Goal: Information Seeking & Learning: Learn about a topic

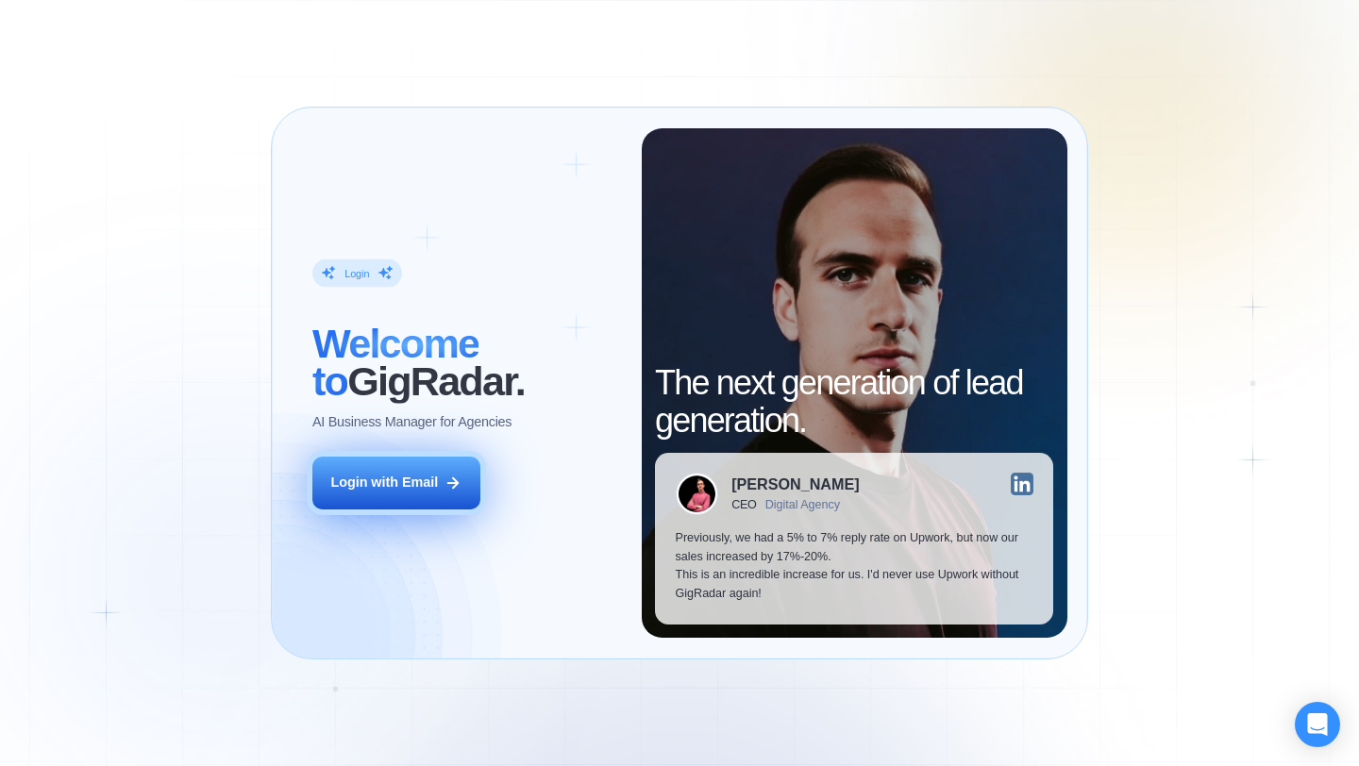
click at [417, 481] on div "Login with Email" at bounding box center [384, 483] width 108 height 19
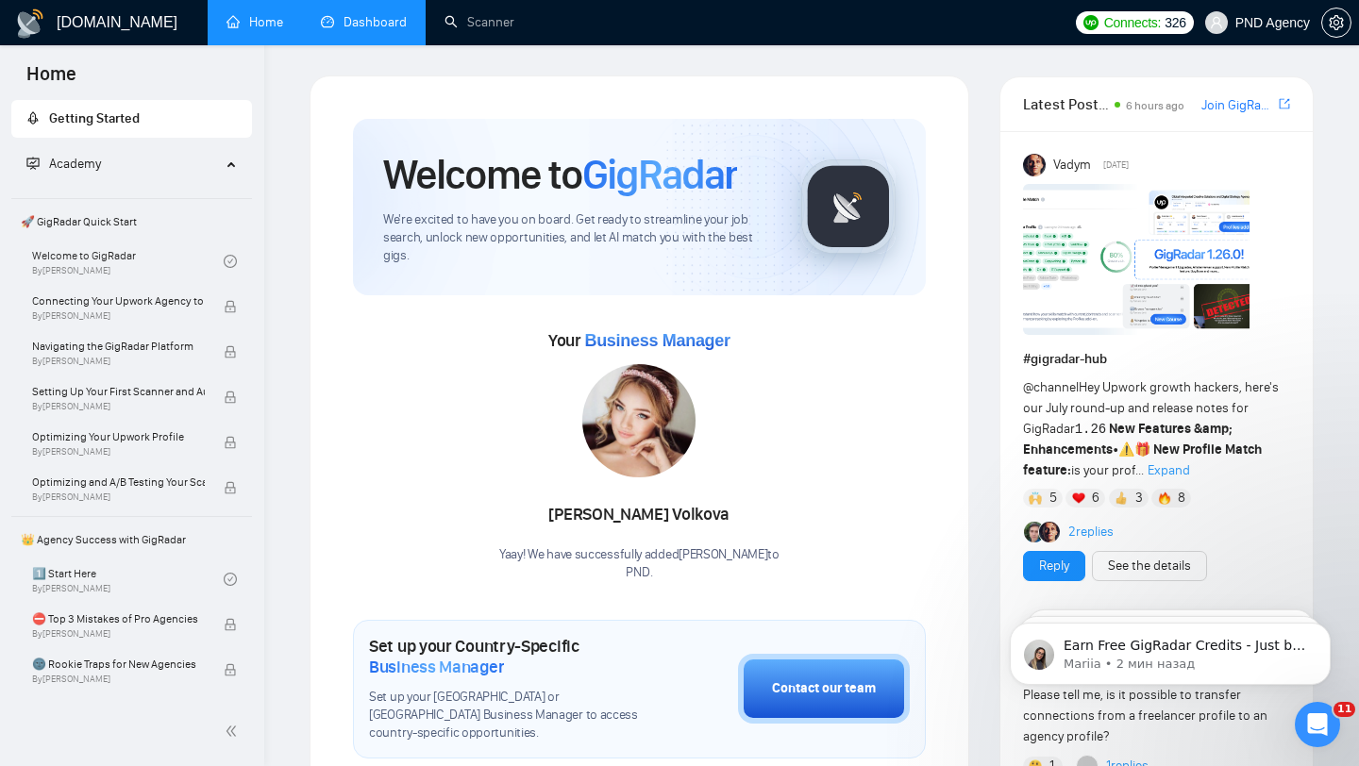
click at [363, 30] on link "Dashboard" at bounding box center [364, 22] width 86 height 16
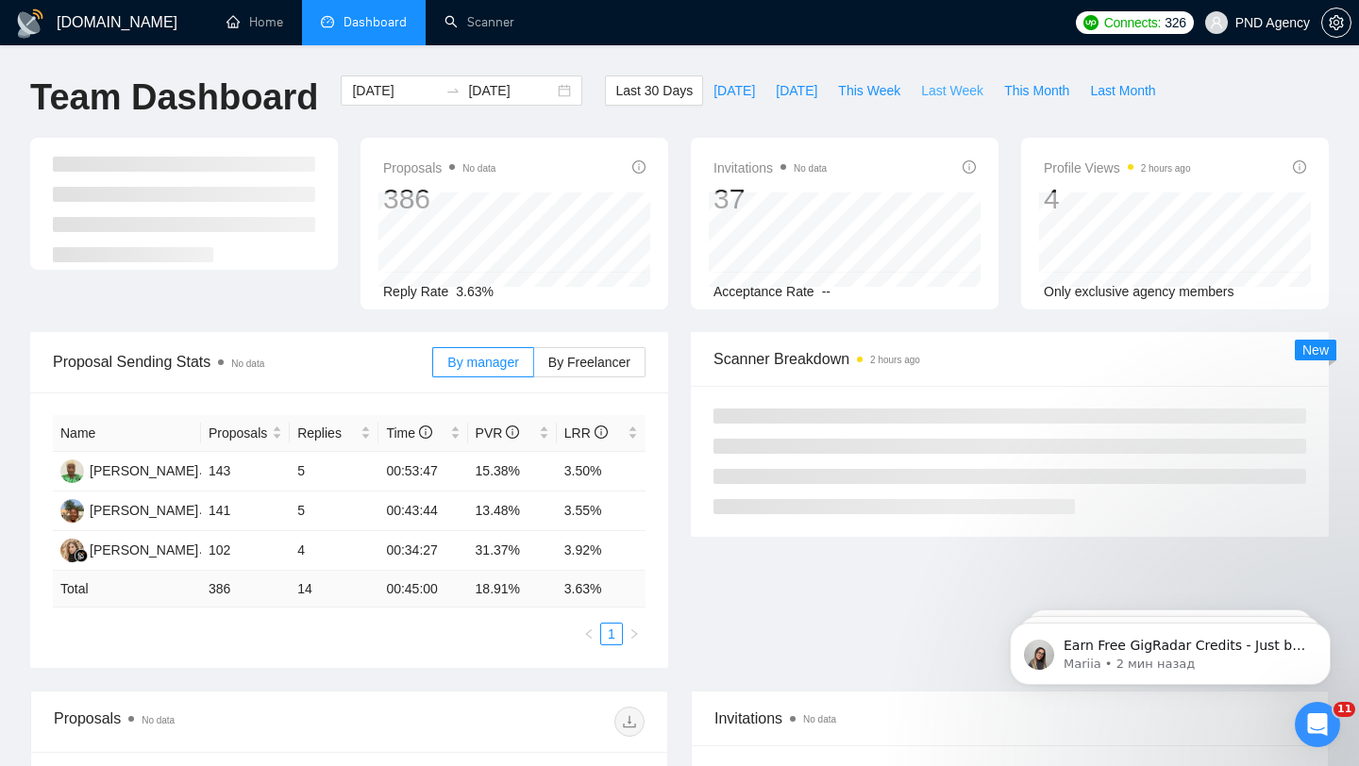
click at [933, 97] on span "Last Week" at bounding box center [952, 90] width 62 height 21
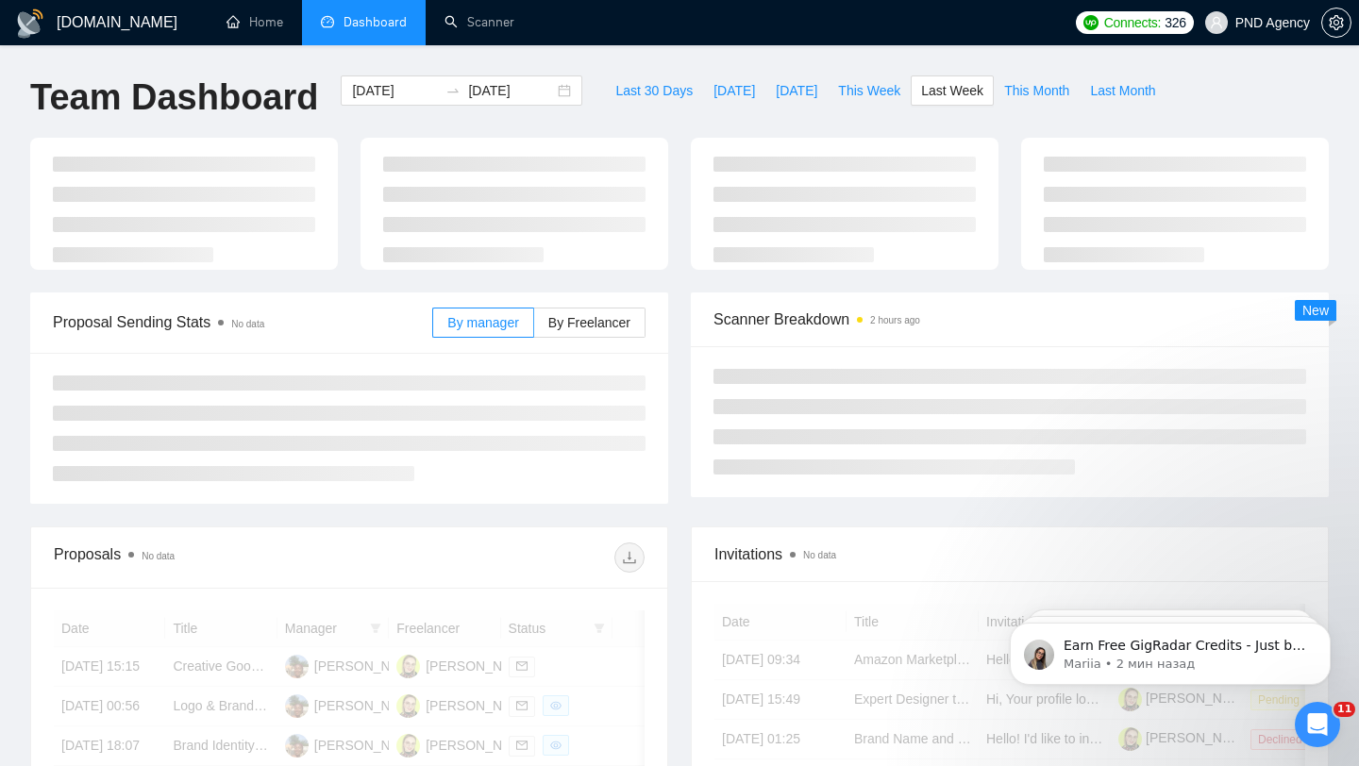
type input "[DATE]"
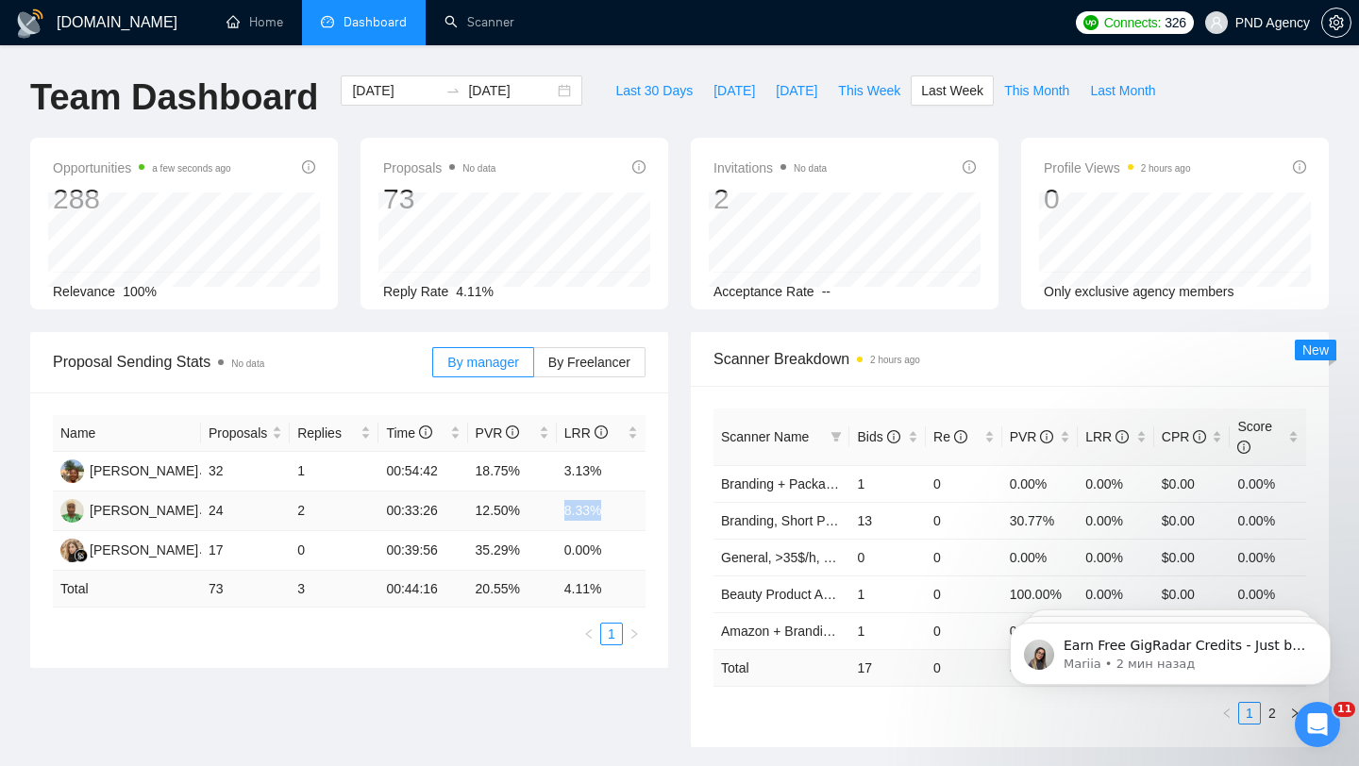
drag, startPoint x: 611, startPoint y: 507, endPoint x: 562, endPoint y: 507, distance: 49.1
click at [562, 507] on td "8.33%" at bounding box center [601, 512] width 89 height 40
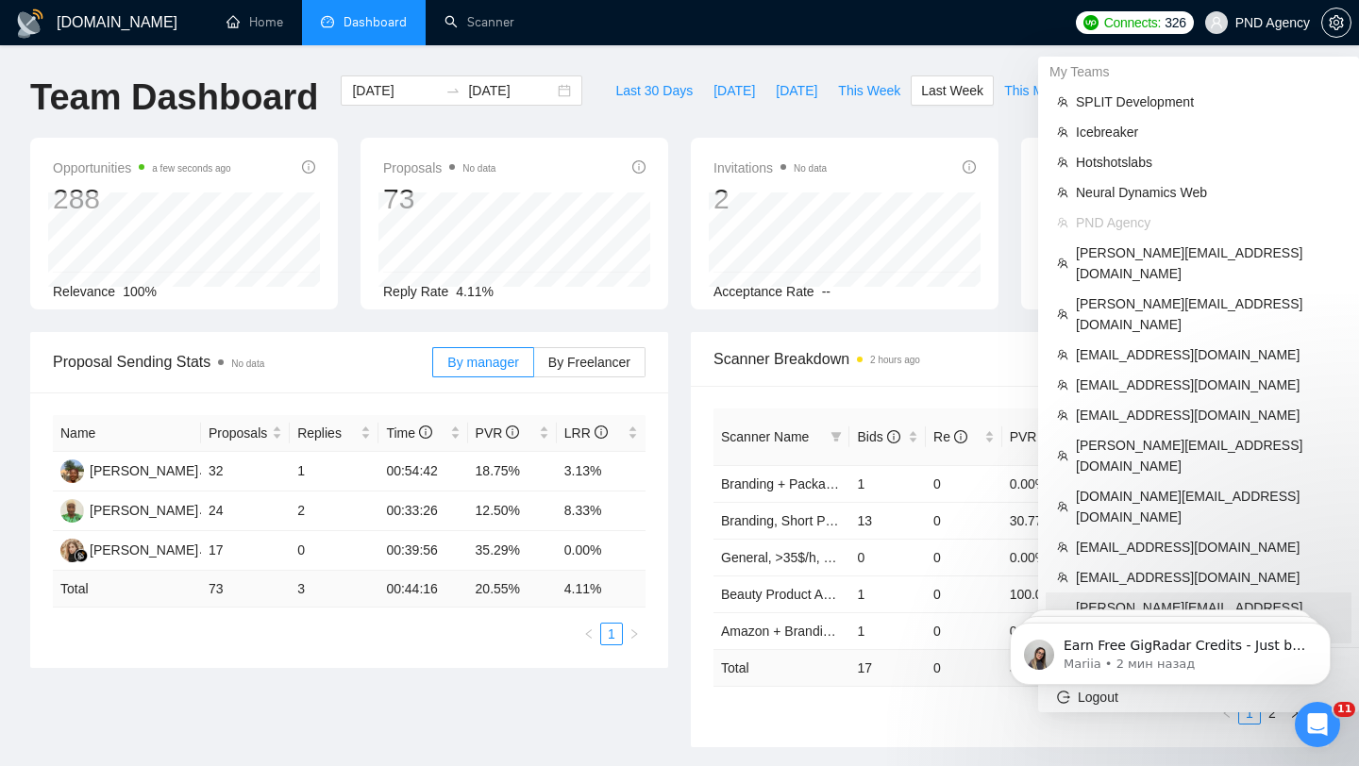
click at [1121, 597] on span "[PERSON_NAME][EMAIL_ADDRESS][DOMAIN_NAME]" at bounding box center [1208, 618] width 264 height 42
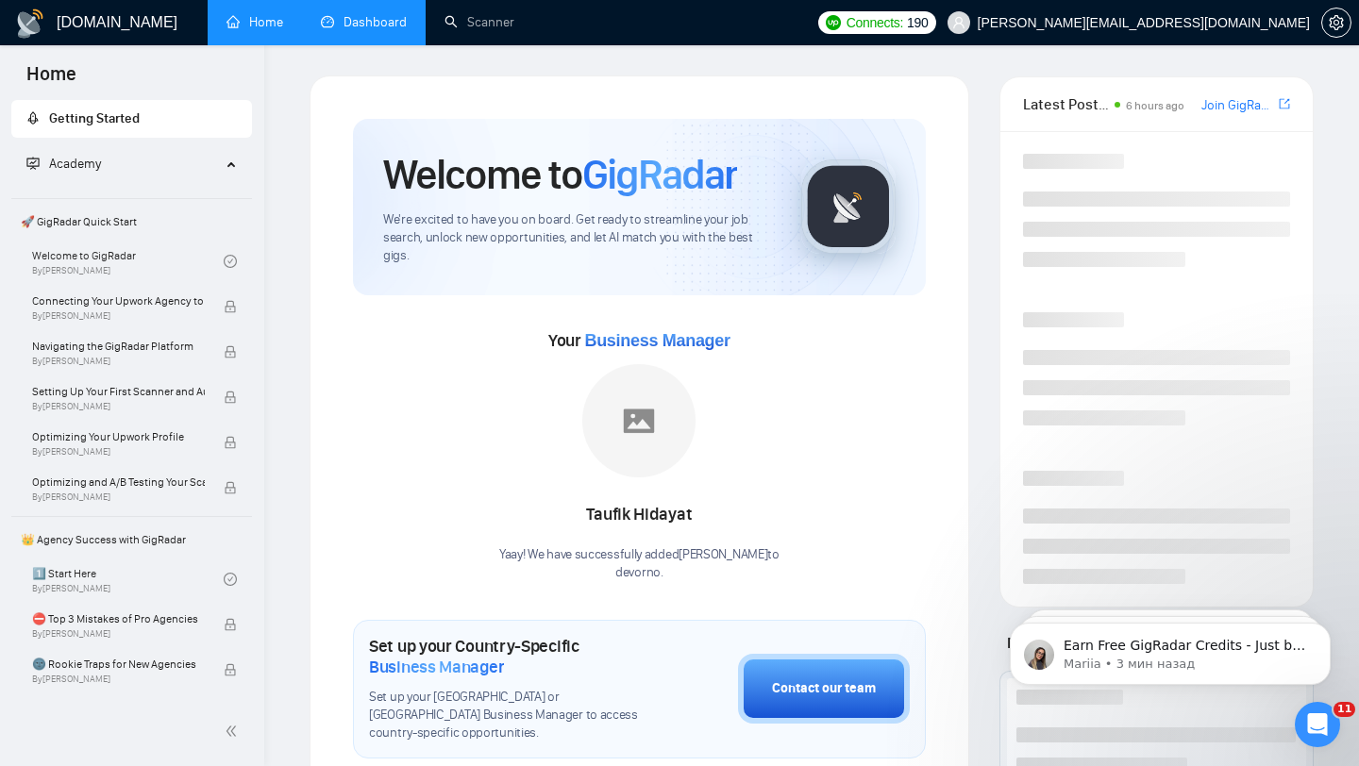
click at [397, 25] on link "Dashboard" at bounding box center [364, 22] width 86 height 16
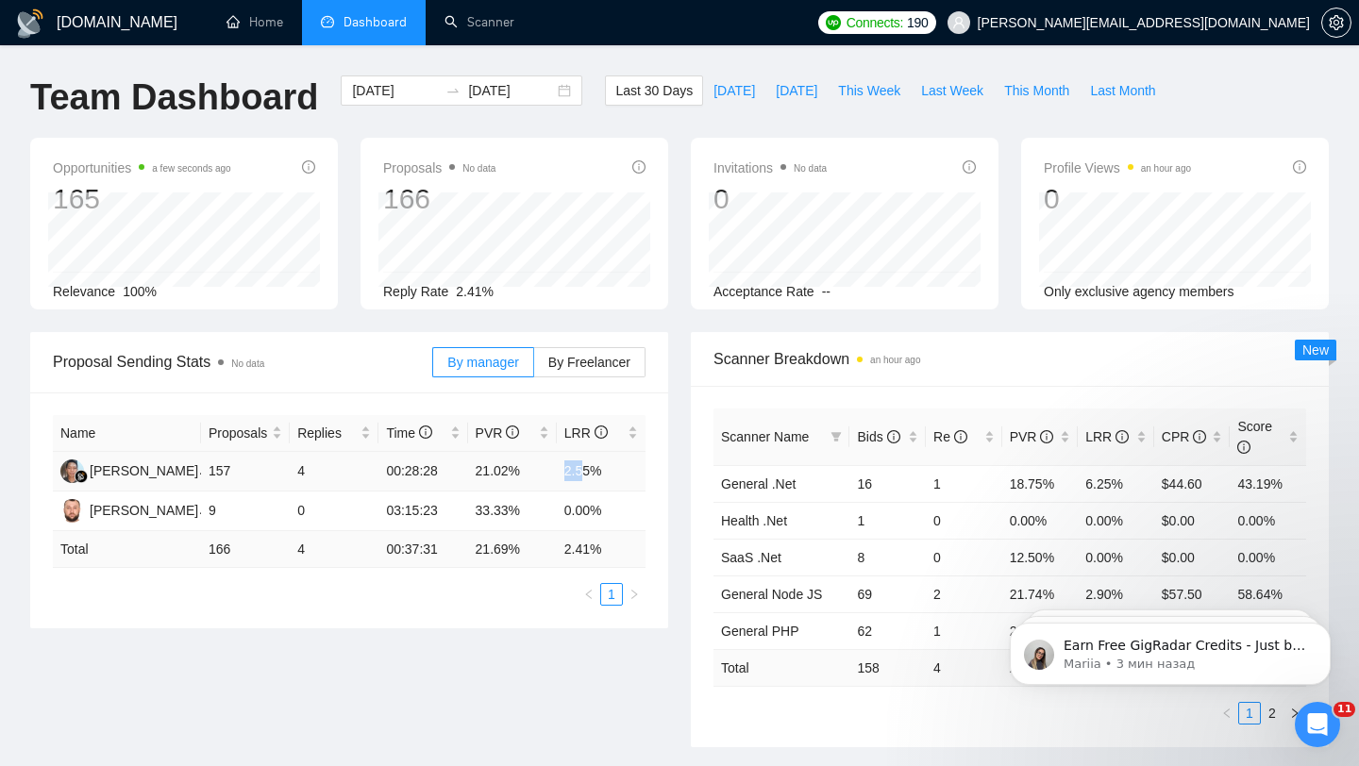
drag, startPoint x: 555, startPoint y: 471, endPoint x: 597, endPoint y: 471, distance: 42.5
click at [597, 471] on tr "[PERSON_NAME] 157 4 00:28:28 21.02% 2.55%" at bounding box center [349, 472] width 593 height 40
click at [517, 518] on td "33.33%" at bounding box center [512, 512] width 89 height 40
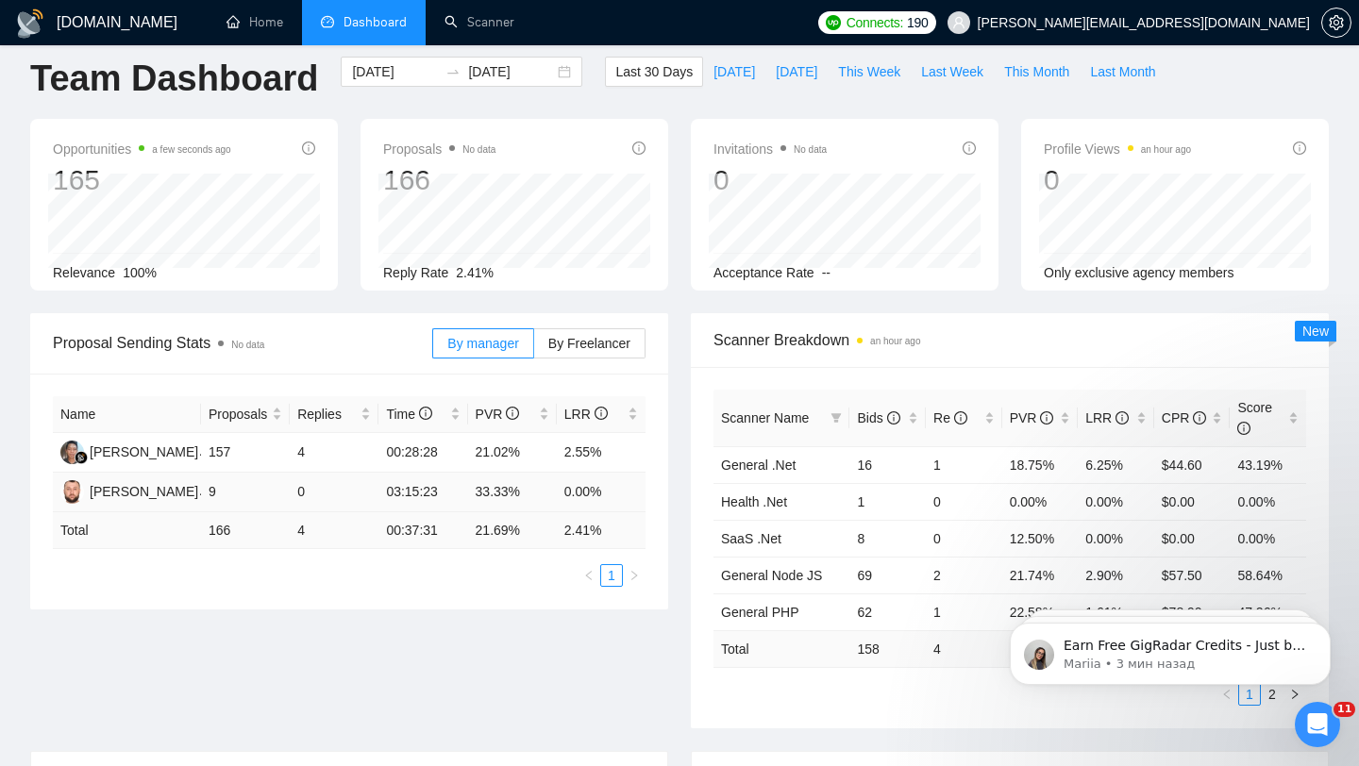
scroll to position [25, 0]
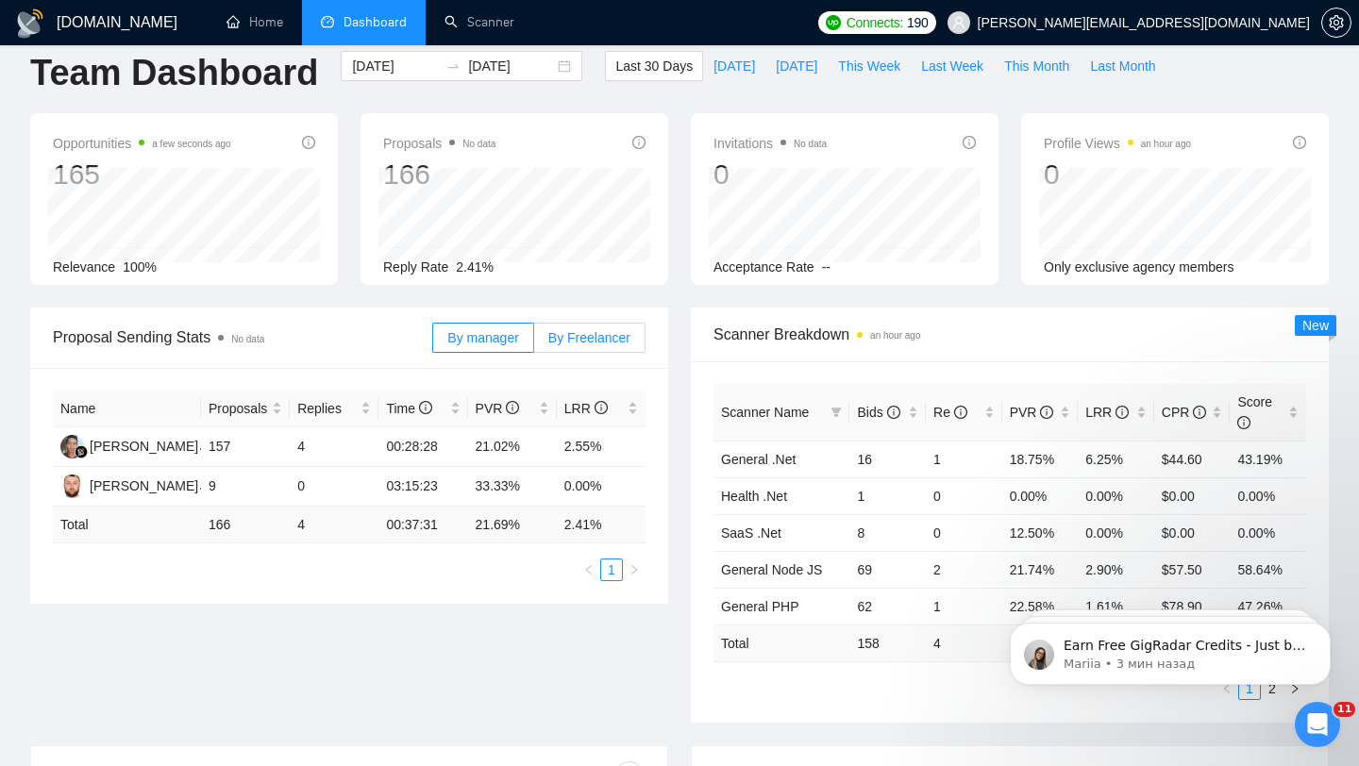
click at [619, 345] on label "By Freelancer" at bounding box center [589, 338] width 111 height 30
click at [534, 343] on input "By Freelancer" at bounding box center [534, 343] width 0 height 0
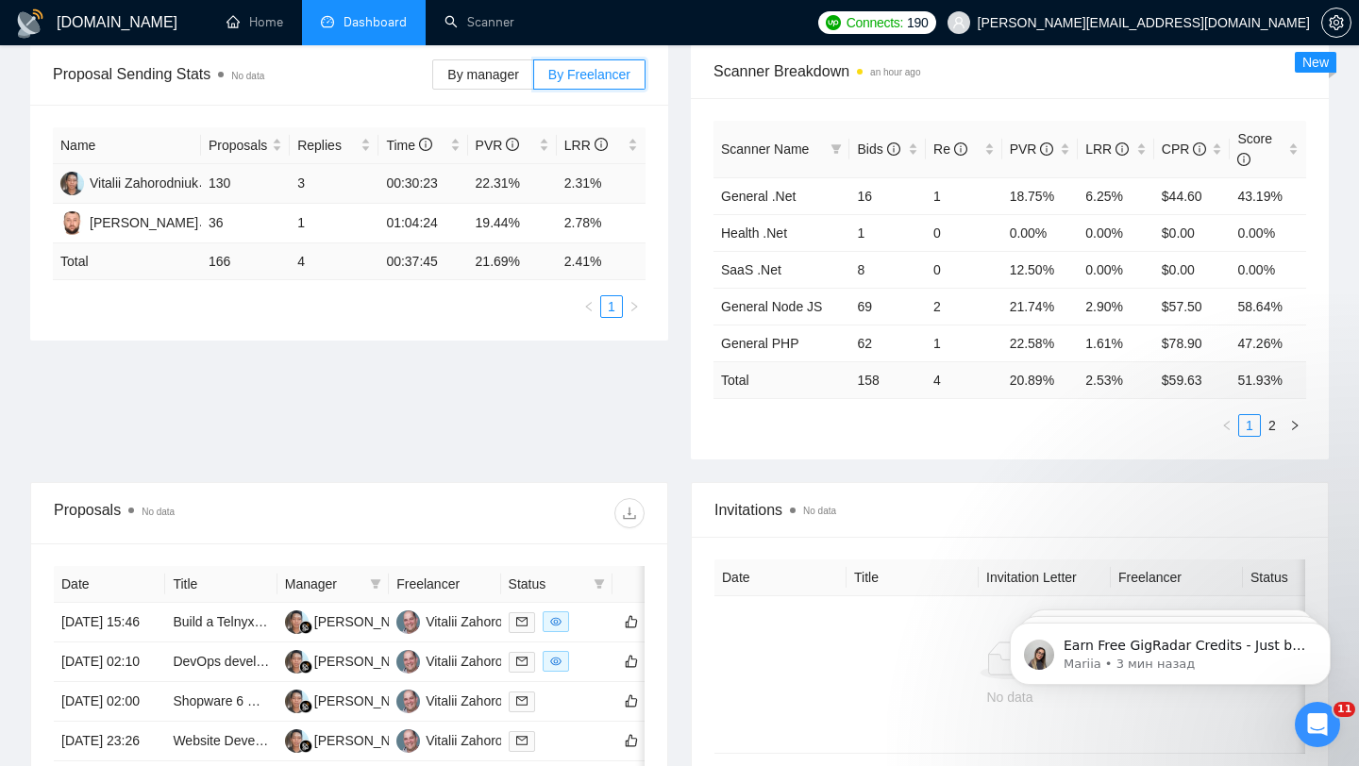
scroll to position [289, 0]
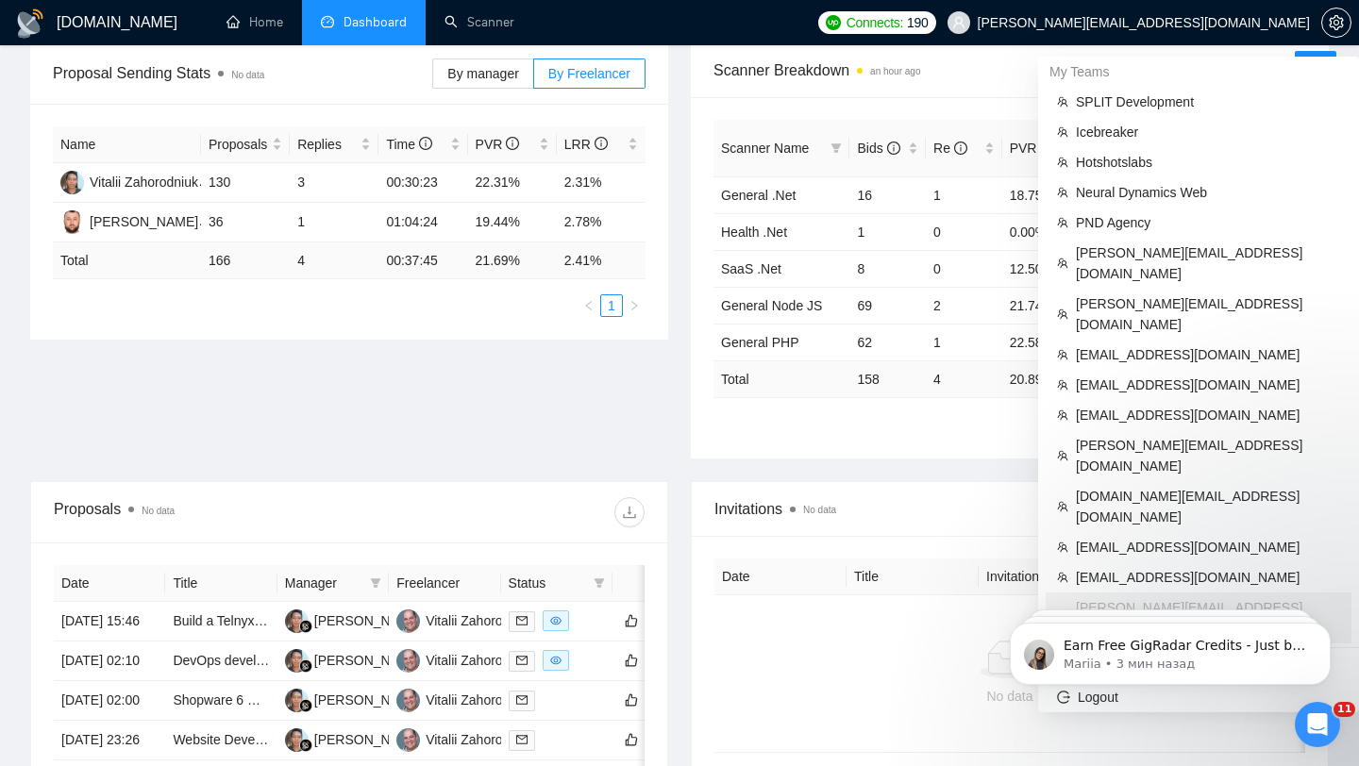
click at [1252, 23] on span "[PERSON_NAME][EMAIL_ADDRESS][DOMAIN_NAME]" at bounding box center [1144, 23] width 332 height 0
click at [1133, 563] on li "[EMAIL_ADDRESS][DOMAIN_NAME]" at bounding box center [1199, 578] width 306 height 30
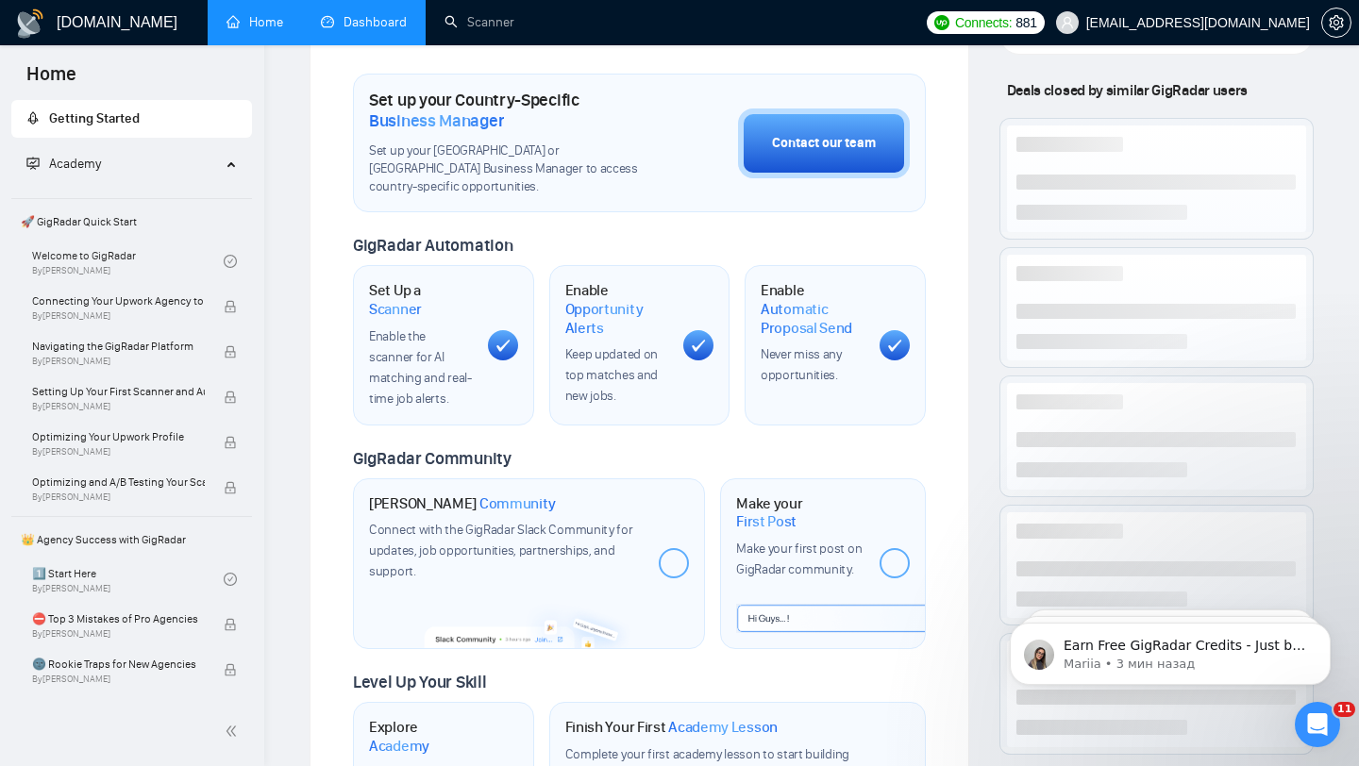
click at [345, 30] on link "Dashboard" at bounding box center [364, 22] width 86 height 16
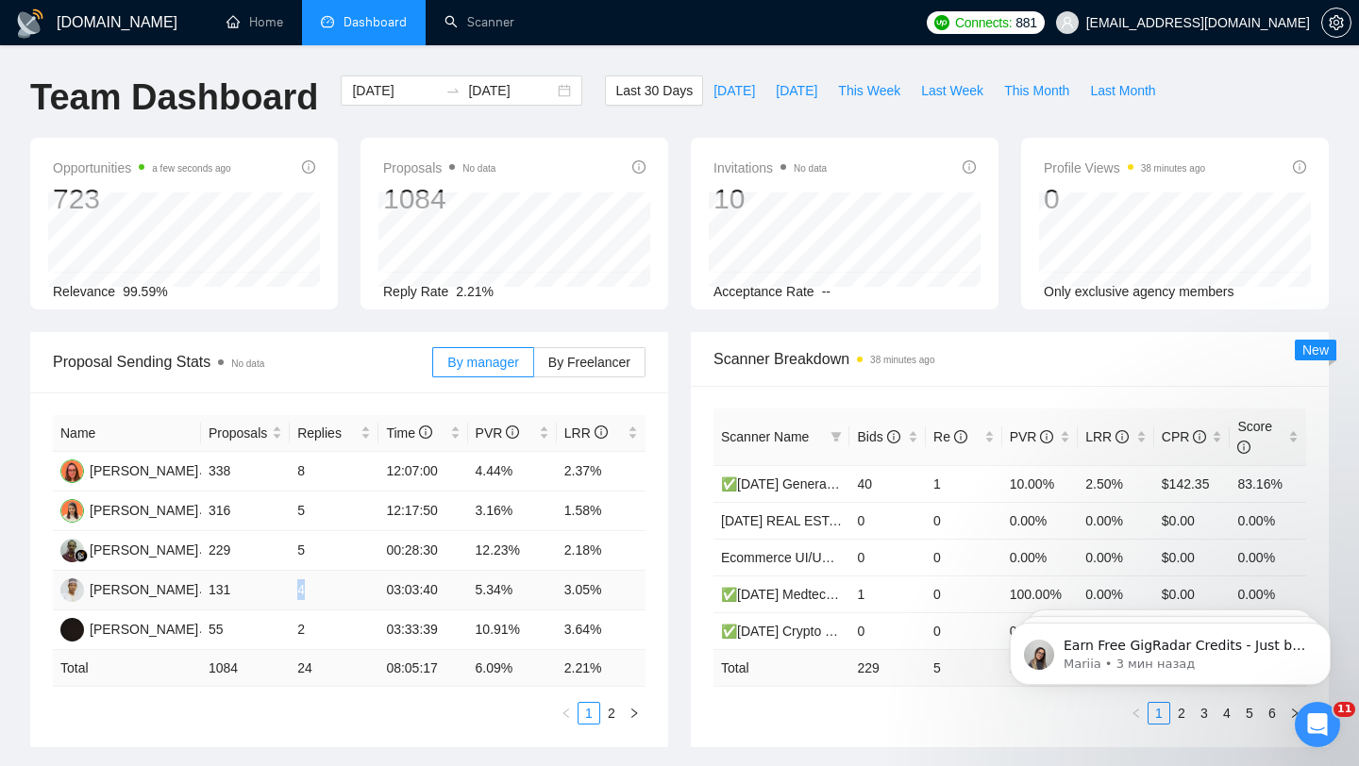
drag, startPoint x: 288, startPoint y: 589, endPoint x: 328, endPoint y: 589, distance: 40.6
click at [328, 589] on tr "[PERSON_NAME] 131 4 03:03:40 5.34% 3.05%" at bounding box center [349, 591] width 593 height 40
click at [584, 592] on td "3.05%" at bounding box center [601, 591] width 89 height 40
click at [877, 97] on span "This Week" at bounding box center [869, 90] width 62 height 21
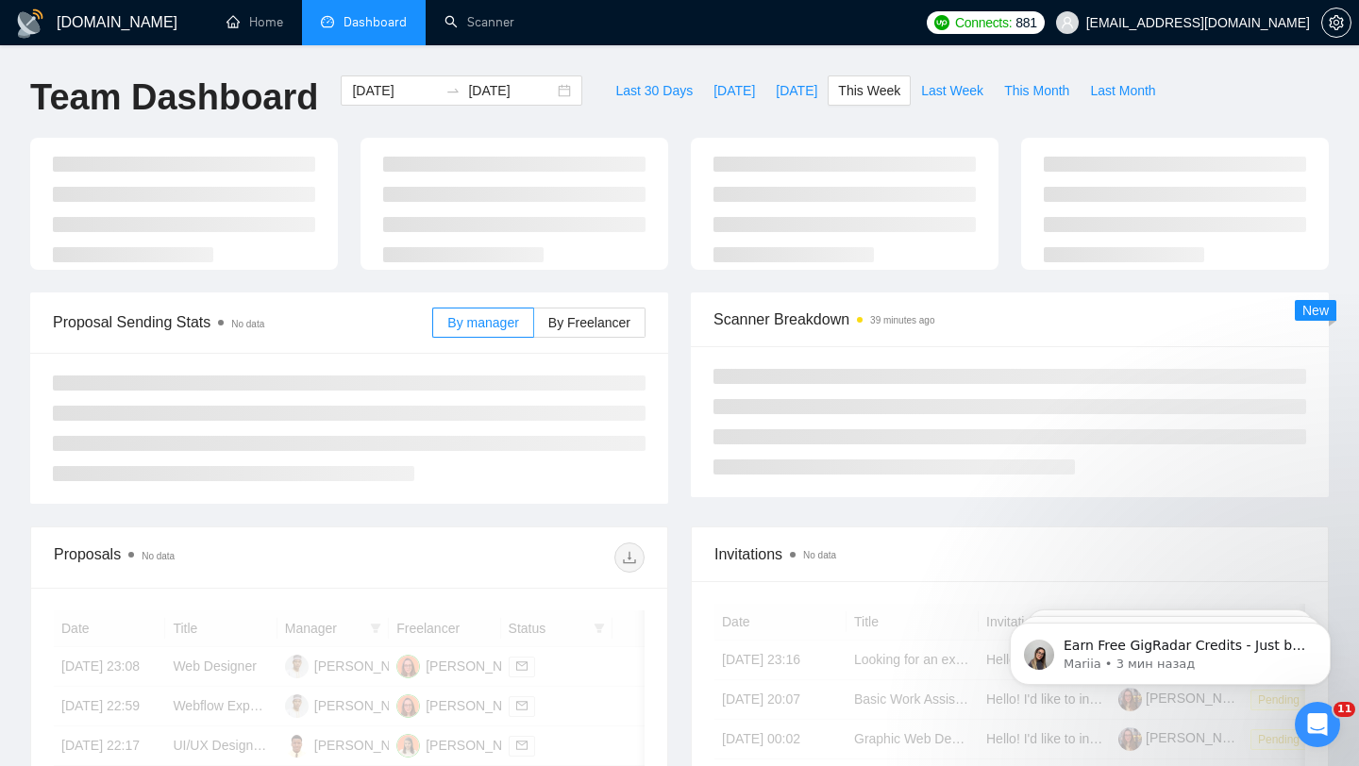
type input "[DATE]"
click at [954, 97] on span "Last Week" at bounding box center [952, 90] width 62 height 21
type input "[DATE]"
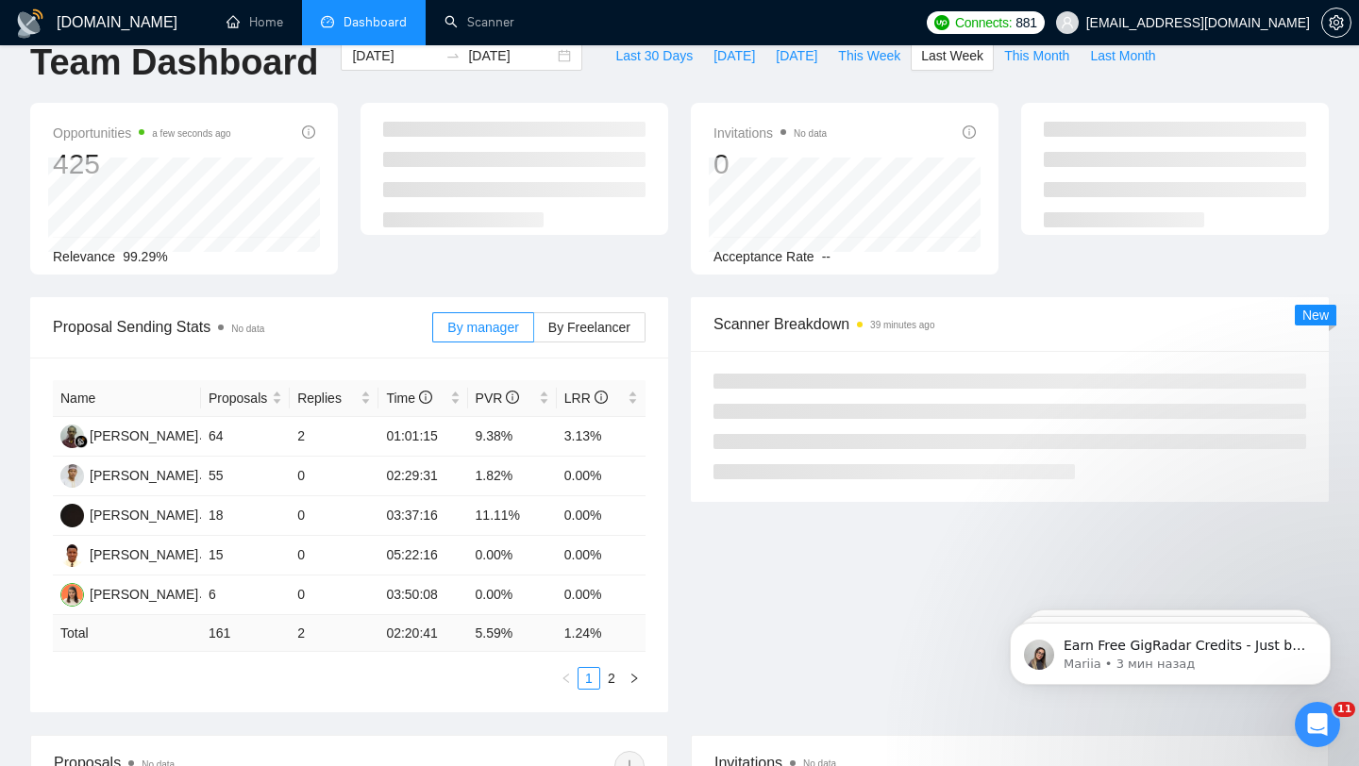
scroll to position [37, 0]
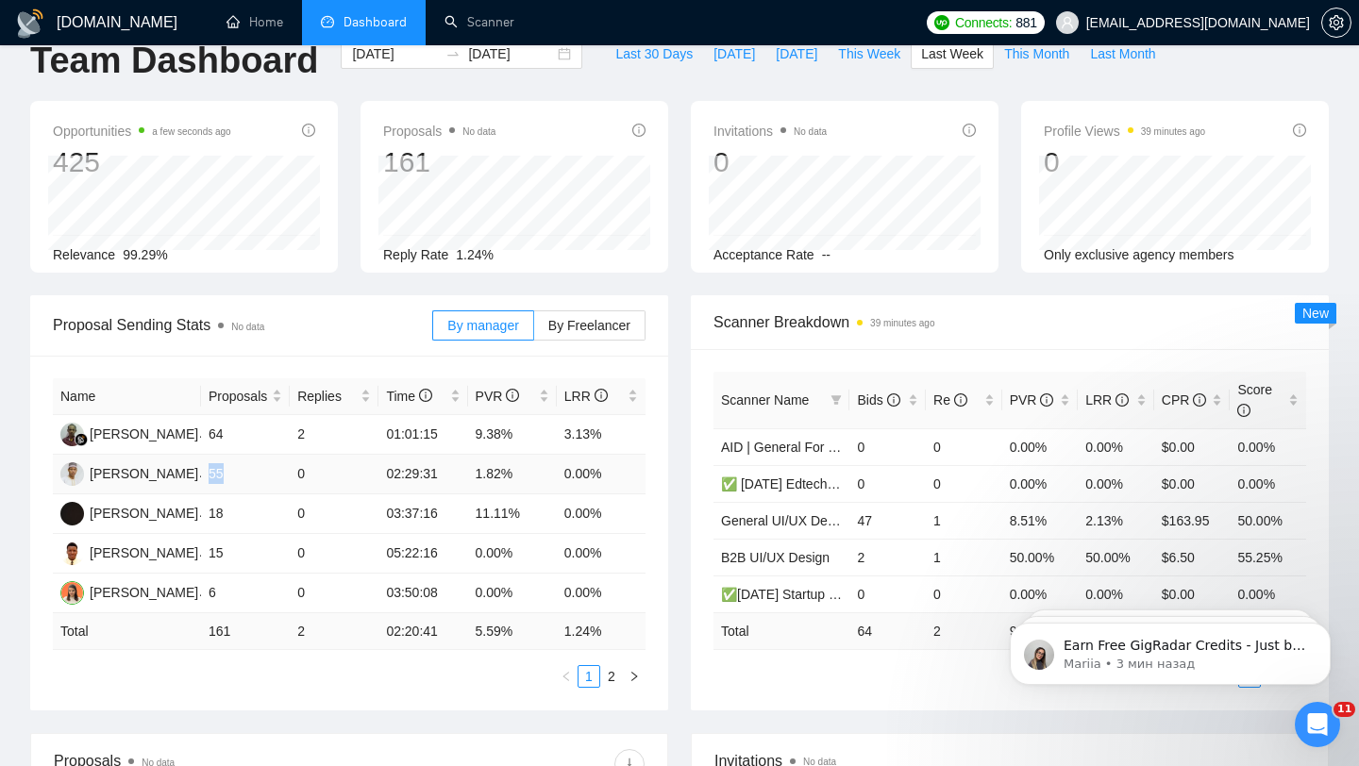
drag, startPoint x: 212, startPoint y: 478, endPoint x: 250, endPoint y: 478, distance: 37.8
click at [250, 478] on td "55" at bounding box center [245, 475] width 89 height 40
drag, startPoint x: 209, startPoint y: 523, endPoint x: 230, endPoint y: 524, distance: 21.7
click at [230, 524] on td "18" at bounding box center [245, 515] width 89 height 40
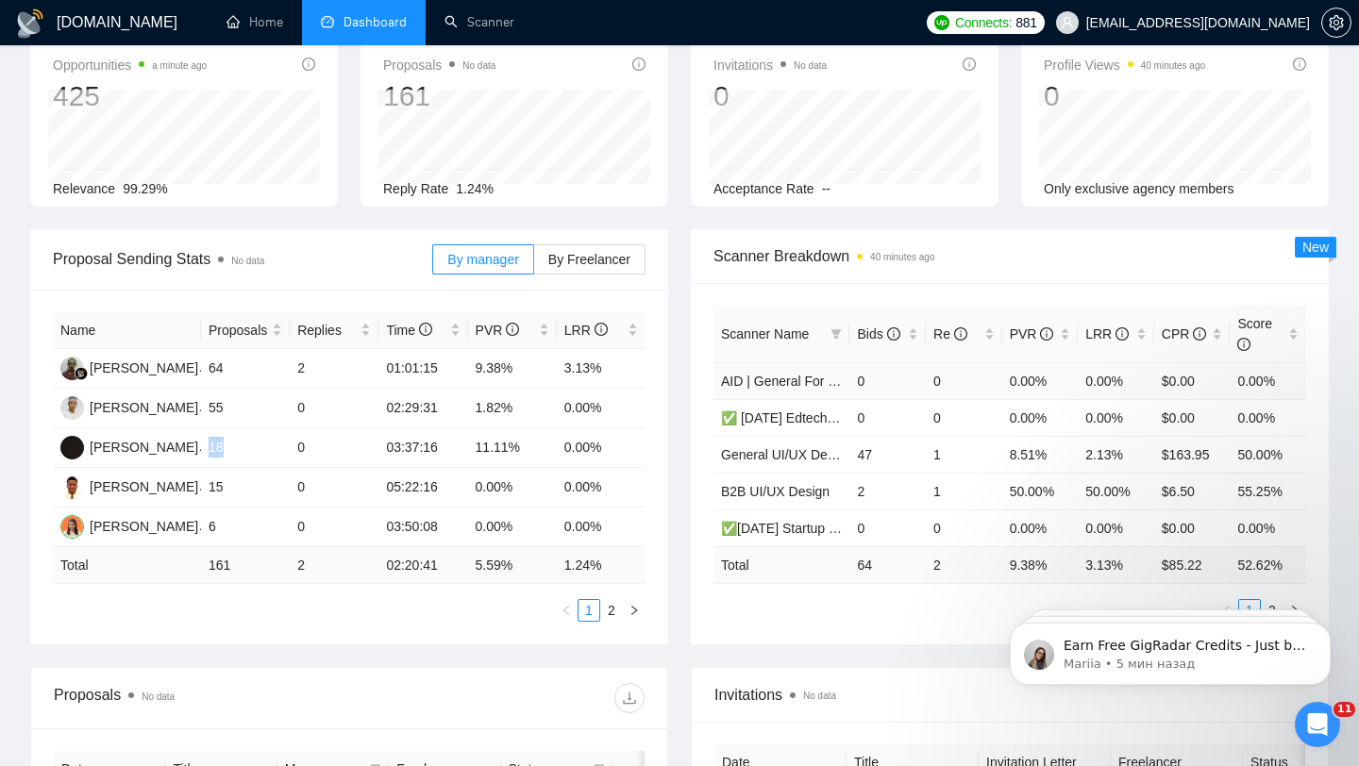
scroll to position [0, 0]
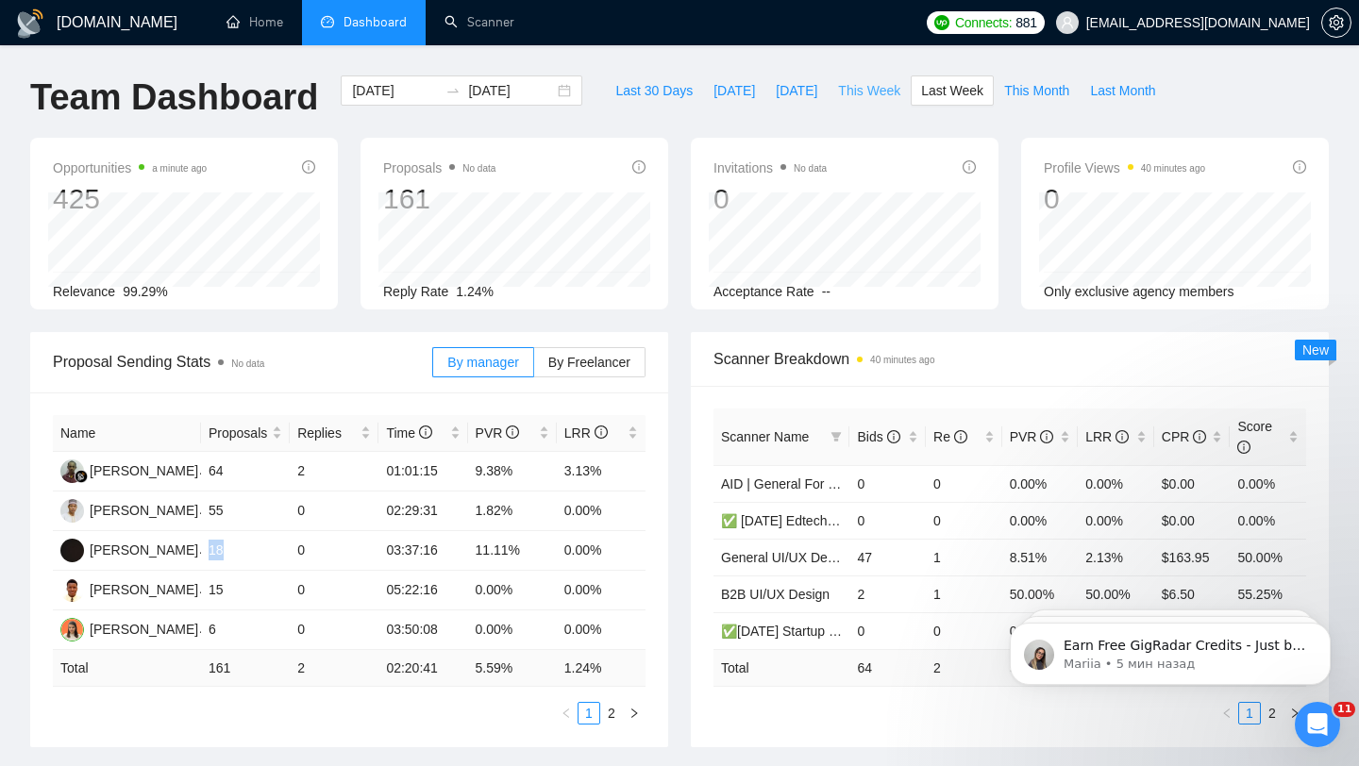
click at [865, 83] on span "This Week" at bounding box center [869, 90] width 62 height 21
type input "[DATE]"
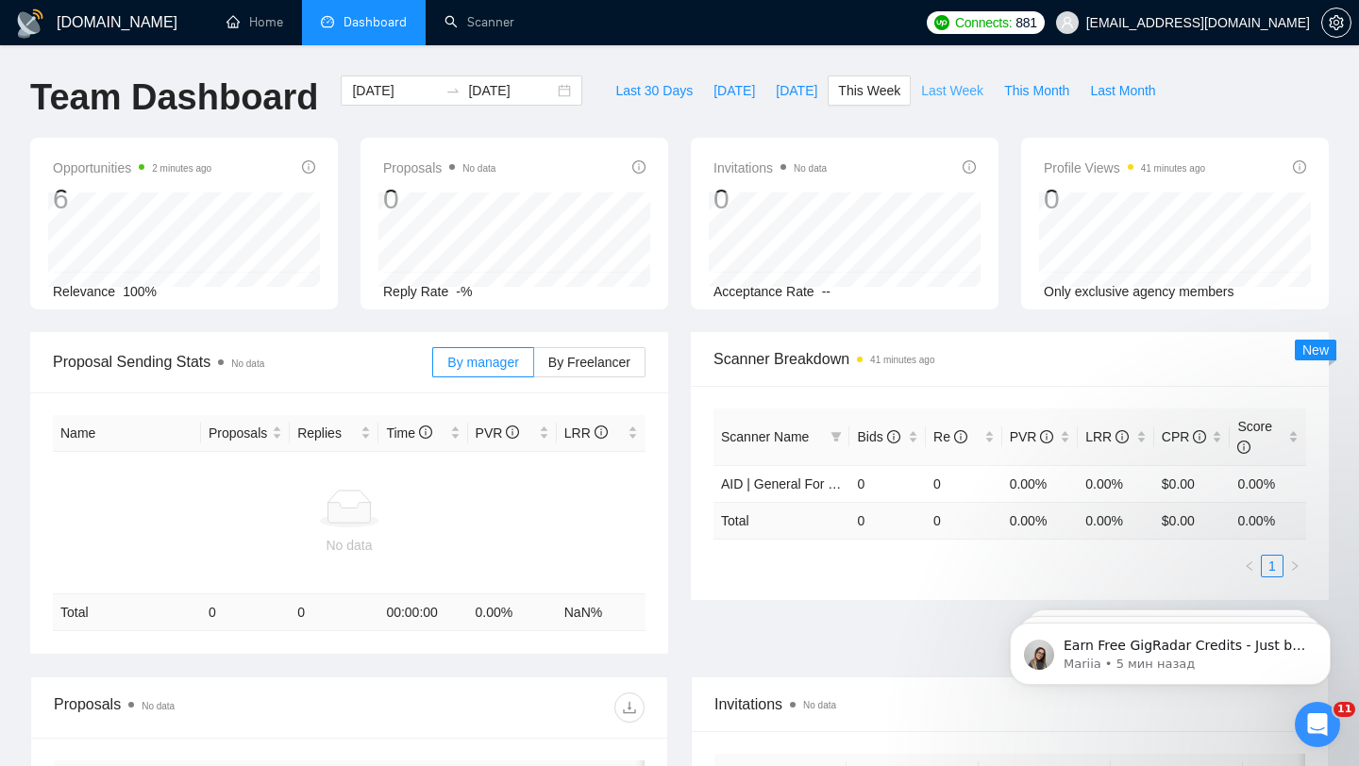
click at [956, 103] on button "Last Week" at bounding box center [952, 91] width 83 height 30
type input "[DATE]"
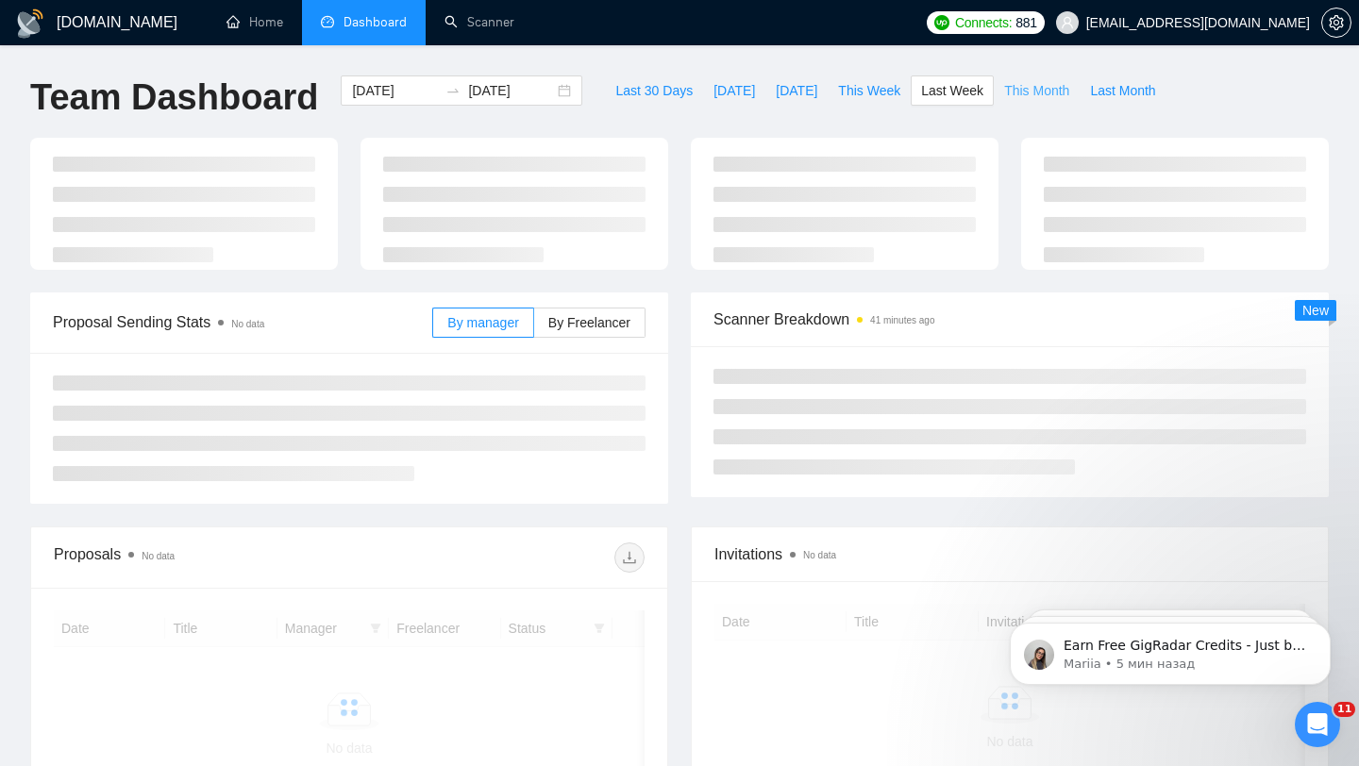
click at [1016, 93] on span "This Month" at bounding box center [1036, 90] width 65 height 21
type input "[DATE]"
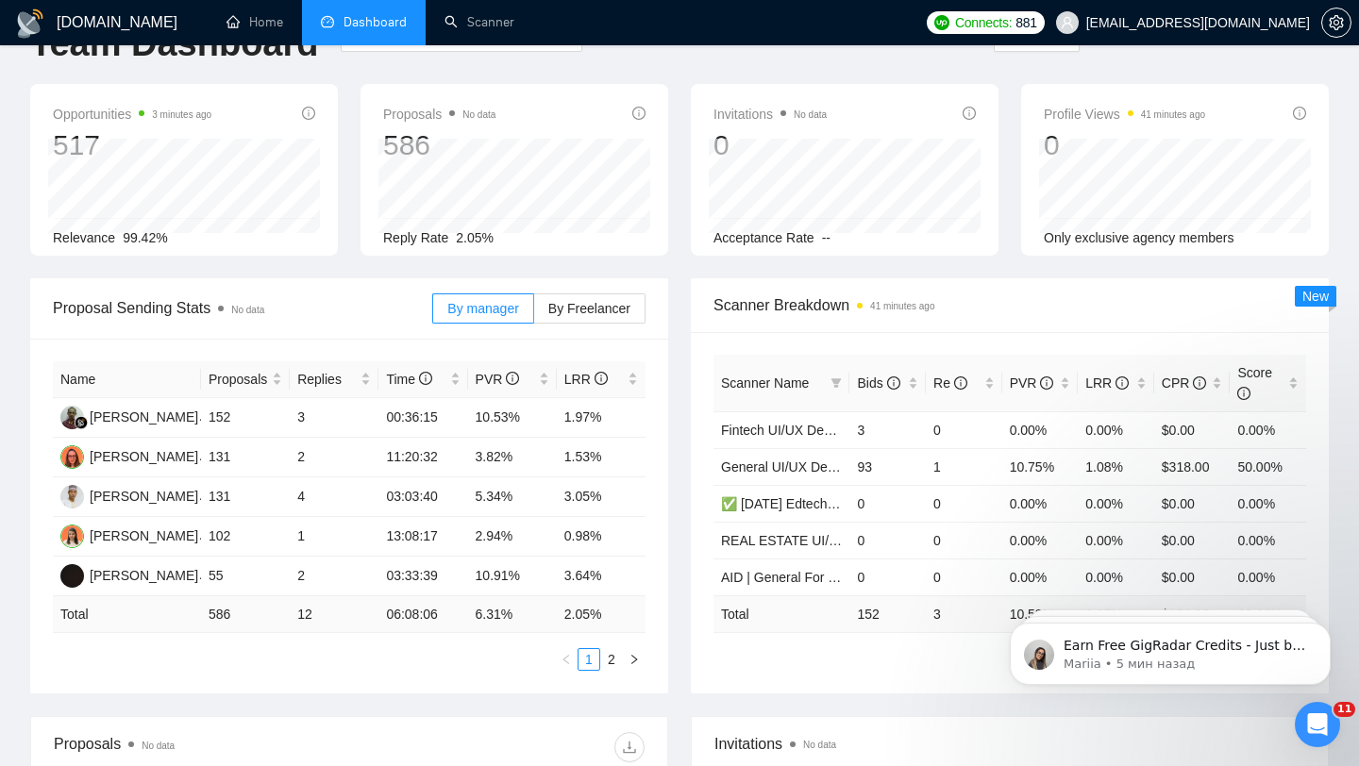
scroll to position [63, 0]
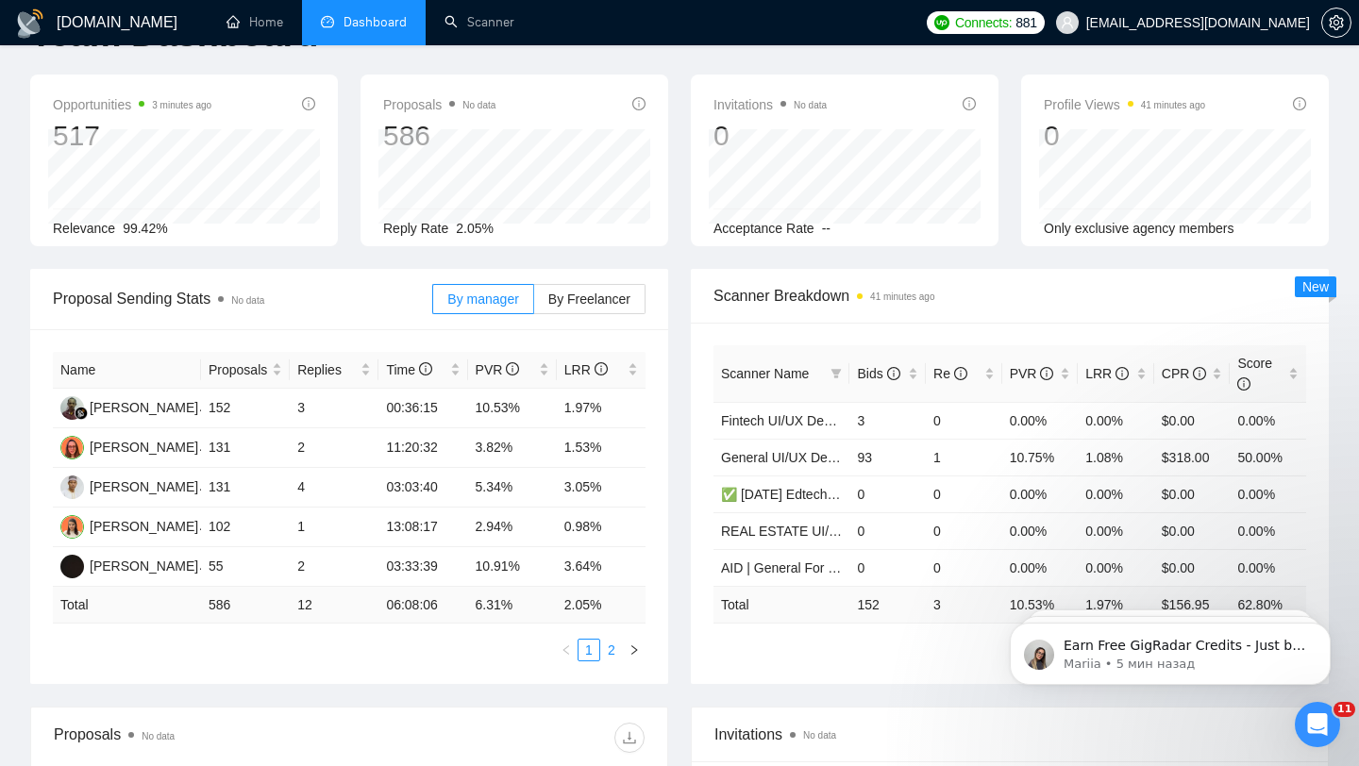
click at [609, 653] on link "2" at bounding box center [611, 650] width 21 height 21
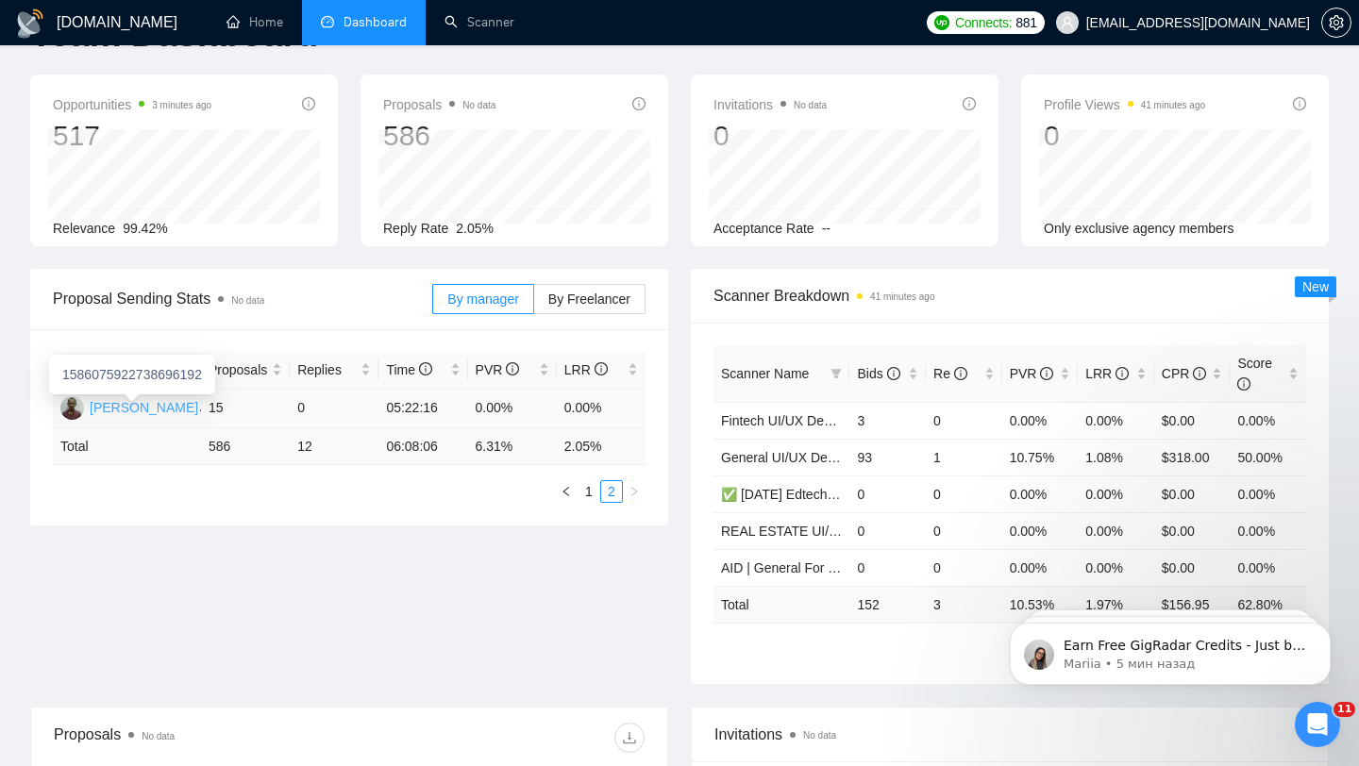
click at [162, 413] on div "[PERSON_NAME]" at bounding box center [144, 407] width 109 height 21
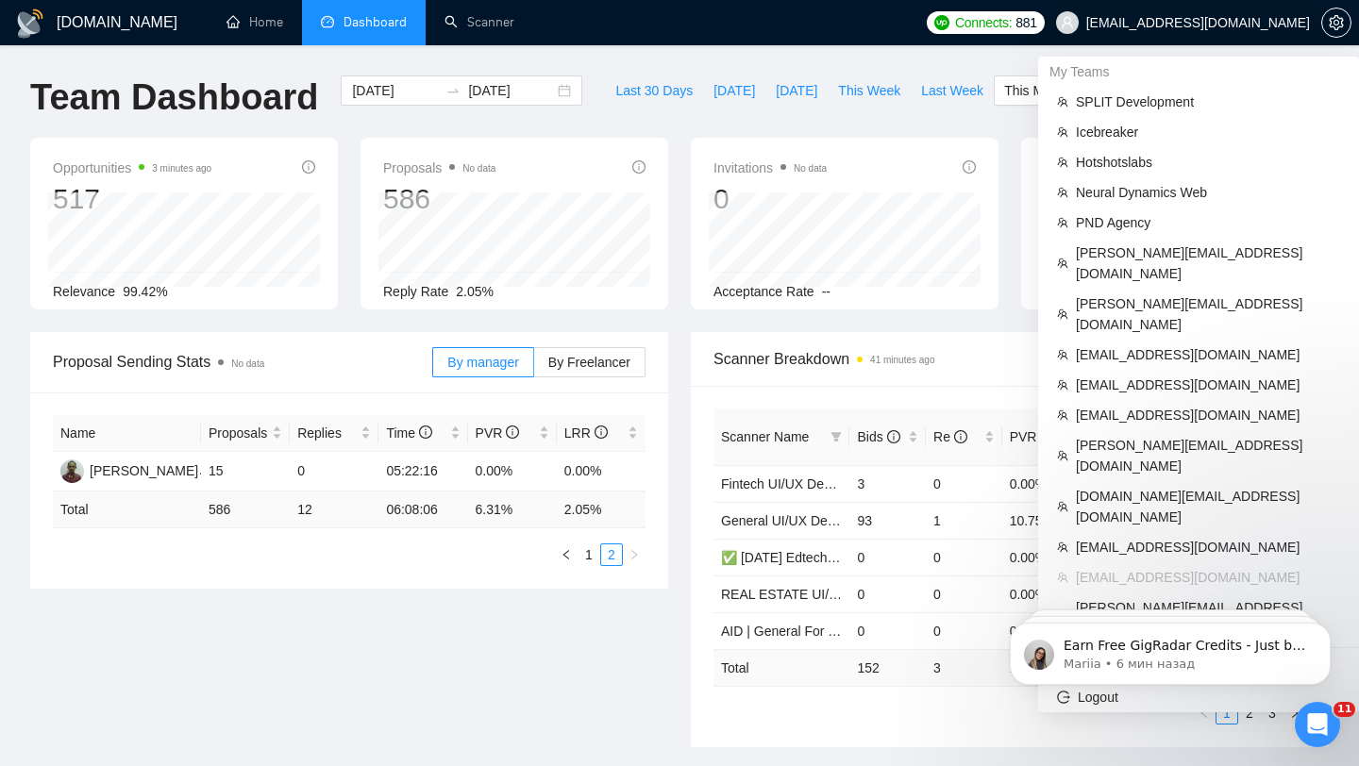
click at [1212, 12] on span "[EMAIL_ADDRESS][DOMAIN_NAME]" at bounding box center [1183, 22] width 277 height 60
